Goal: Task Accomplishment & Management: Manage account settings

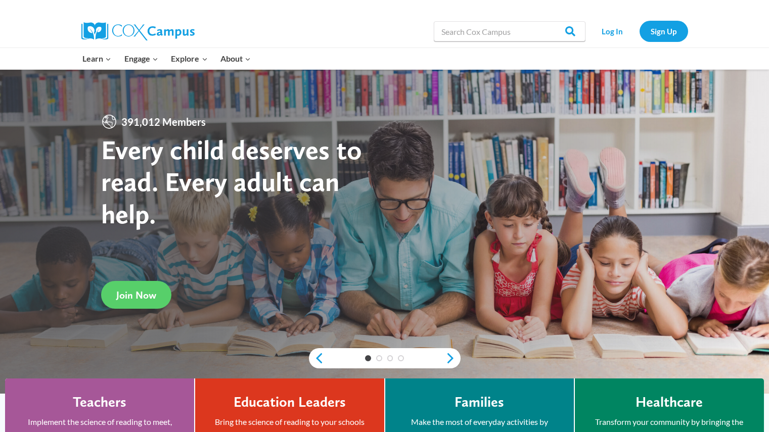
click at [606, 26] on link "Log In" at bounding box center [613, 31] width 44 height 21
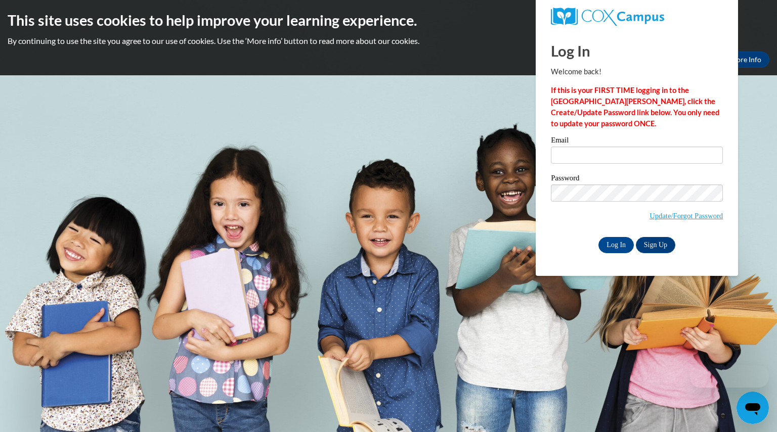
click at [575, 172] on div "Email Password Update/Forgot Password Log In Sign Up OR" at bounding box center [637, 195] width 172 height 116
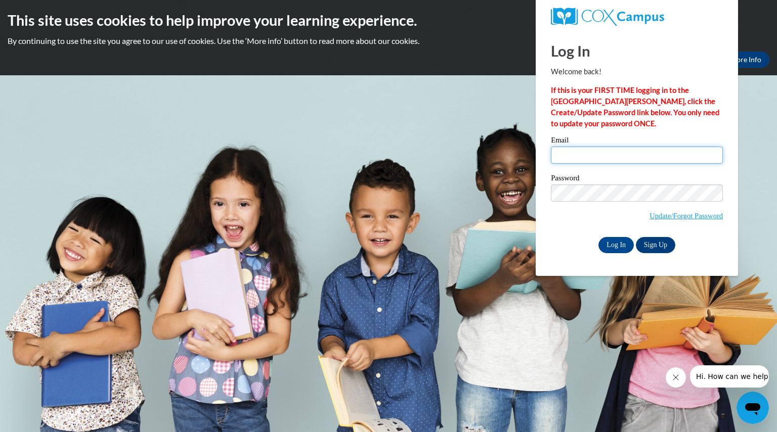
click at [572, 158] on input "Email" at bounding box center [637, 155] width 172 height 17
click at [654, 165] on div "Email sierrametzger@" at bounding box center [637, 154] width 172 height 35
click at [627, 157] on input "sierrametzger@" at bounding box center [637, 155] width 172 height 17
type input "sierrametzger@hotmail.com"
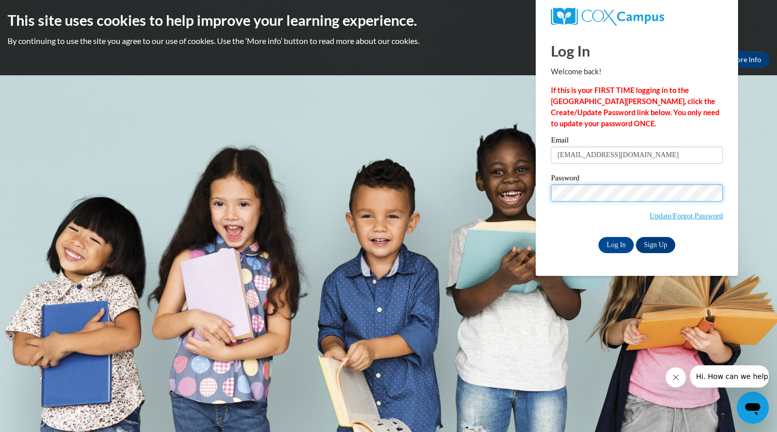
click at [598, 237] on input "Log In" at bounding box center [615, 245] width 35 height 16
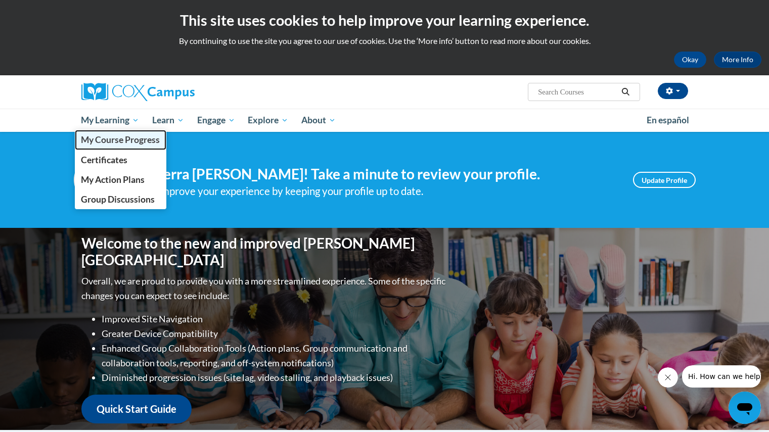
drag, startPoint x: 87, startPoint y: 133, endPoint x: 93, endPoint y: 135, distance: 5.8
click at [93, 135] on span "My Course Progress" at bounding box center [120, 140] width 79 height 11
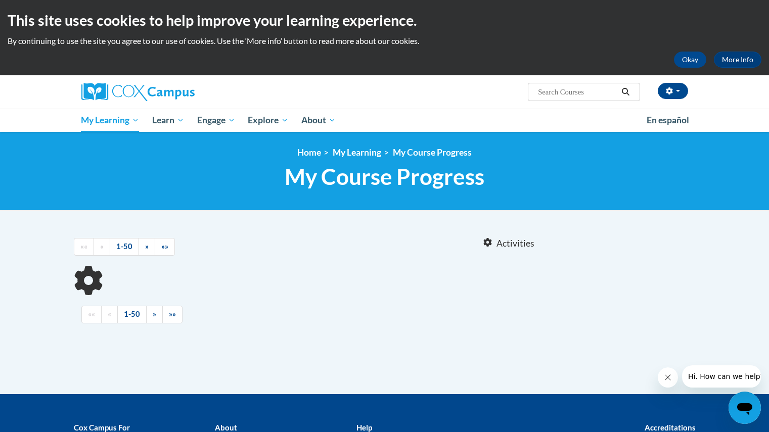
click at [93, 135] on div "<en>Home</en><fr>Accueil</fr><de>Zuhause</de><it>Casa</it><es>Casa</es><pt>Casa…" at bounding box center [384, 171] width 769 height 79
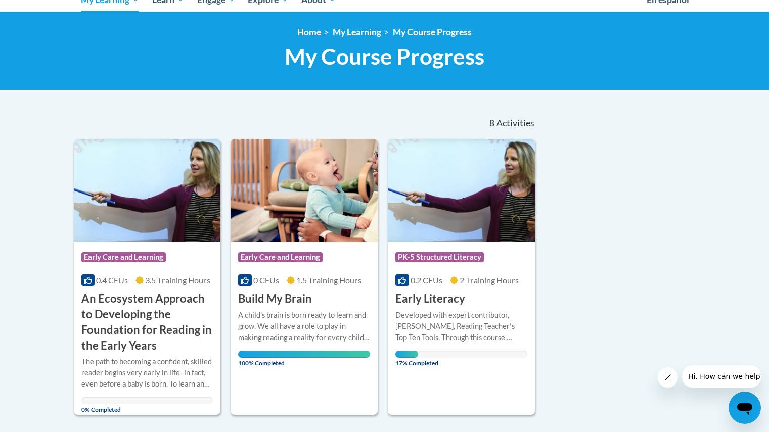
scroll to position [162, 0]
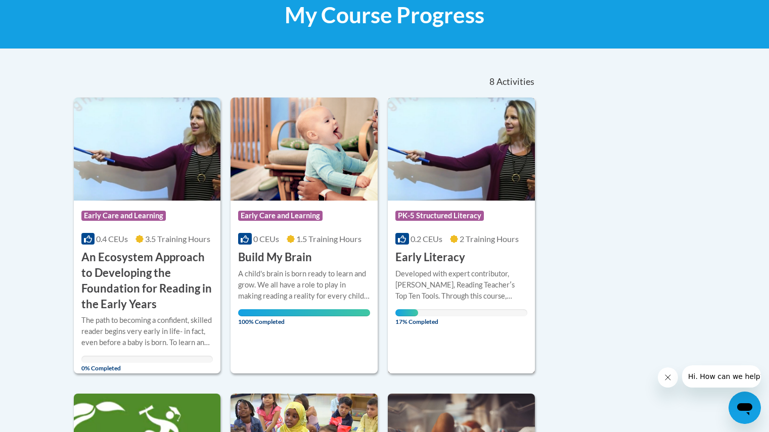
click at [457, 157] on img at bounding box center [461, 149] width 147 height 103
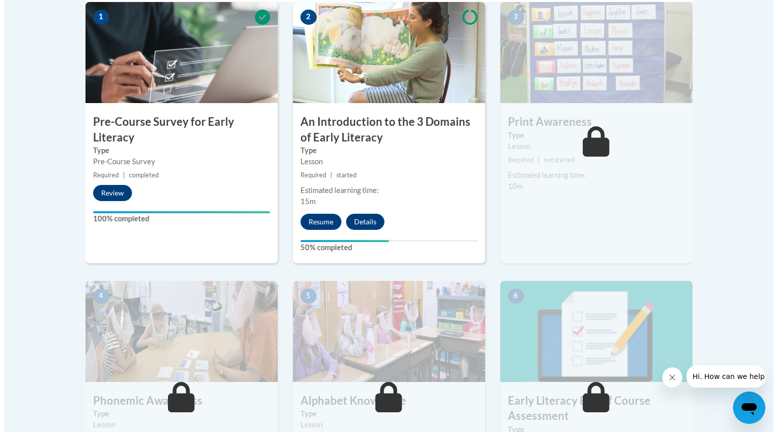
scroll to position [344, 0]
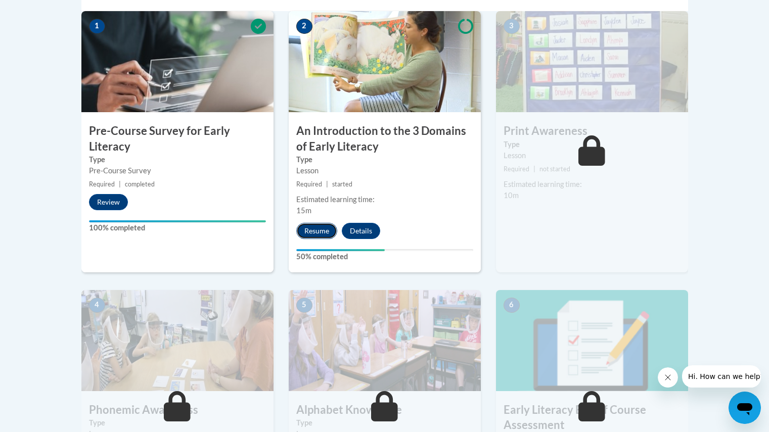
click at [299, 230] on button "Resume" at bounding box center [316, 231] width 41 height 16
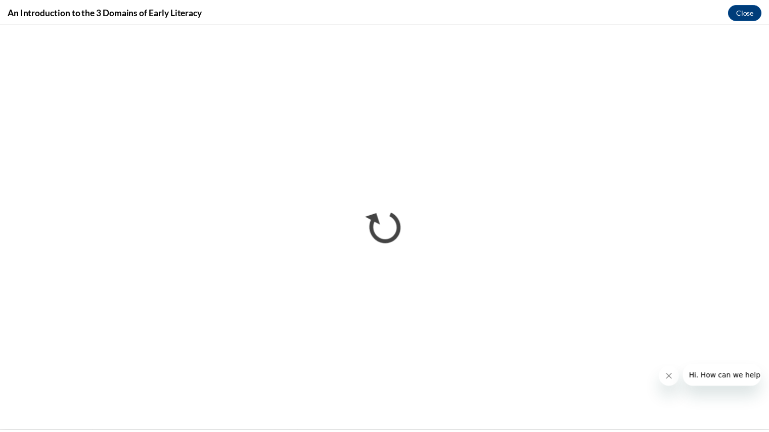
scroll to position [0, 0]
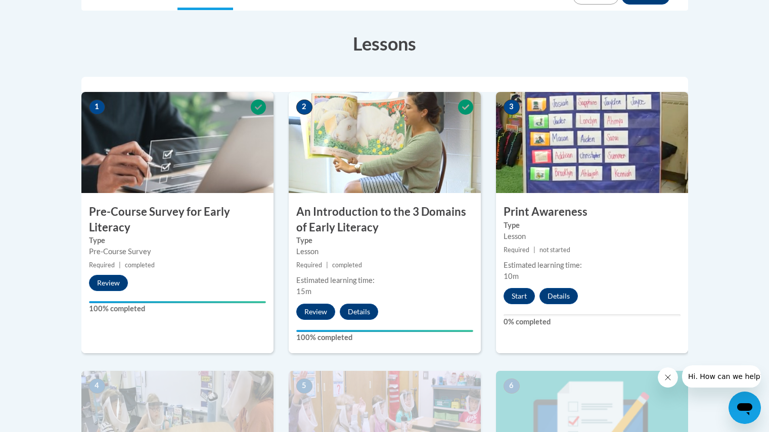
scroll to position [223, 0]
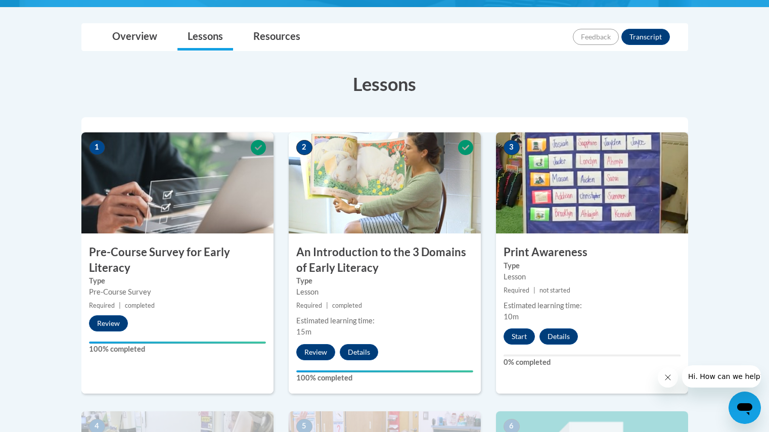
click at [510, 321] on div "Estimated learning time: 10m" at bounding box center [592, 311] width 192 height 22
